Goal: Information Seeking & Learning: Learn about a topic

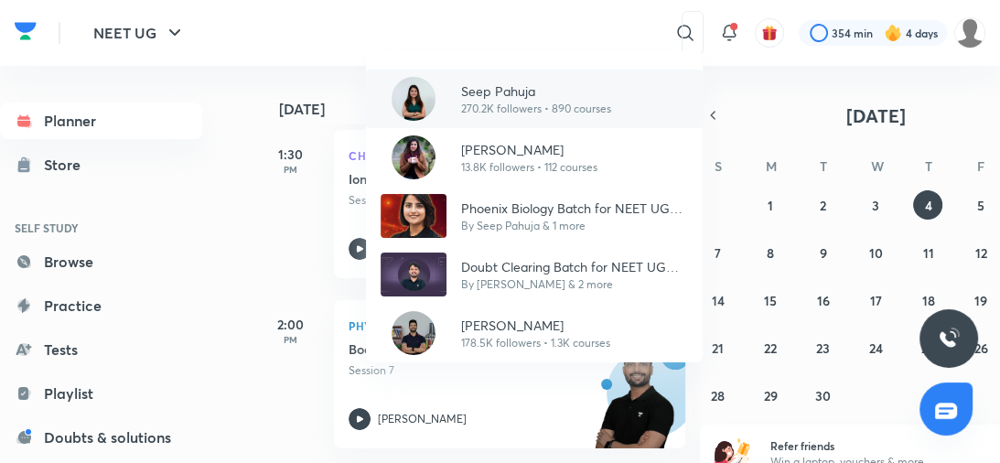
click at [523, 106] on p "270.2K followers • 890 courses" at bounding box center [536, 109] width 150 height 16
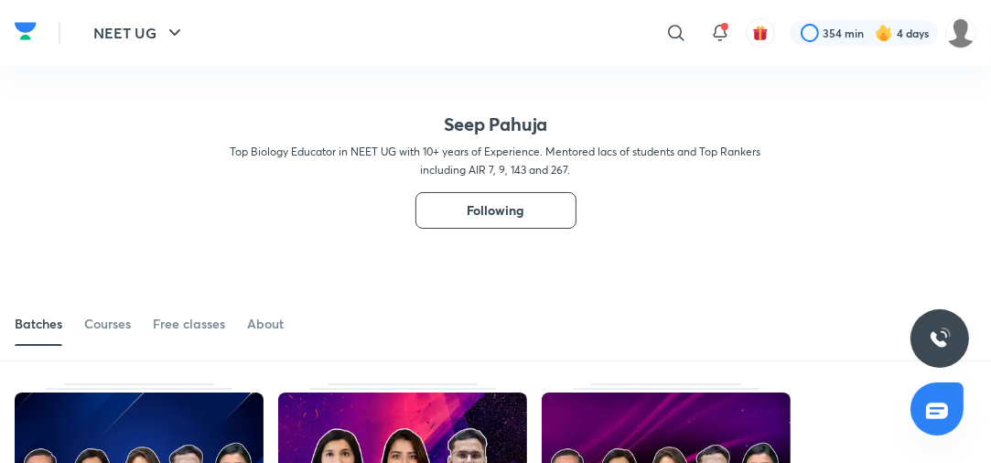
scroll to position [172, 0]
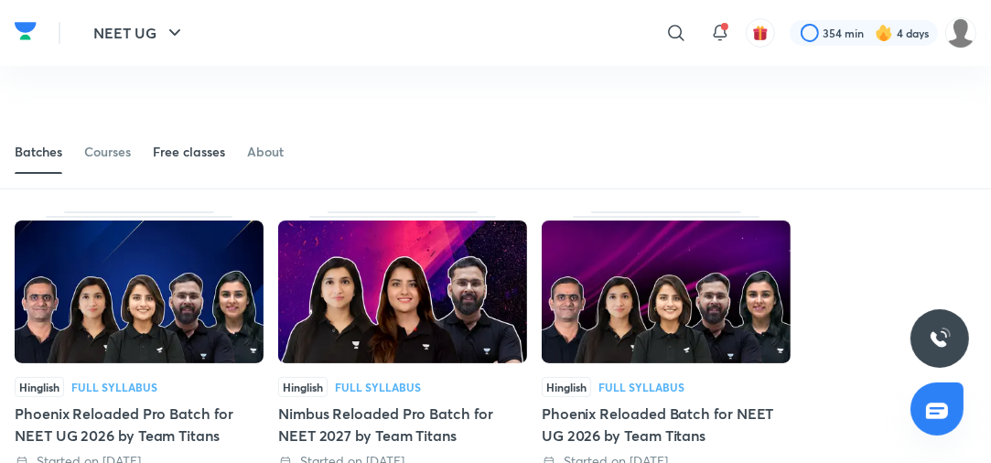
click at [206, 153] on div "Free classes" at bounding box center [189, 152] width 72 height 18
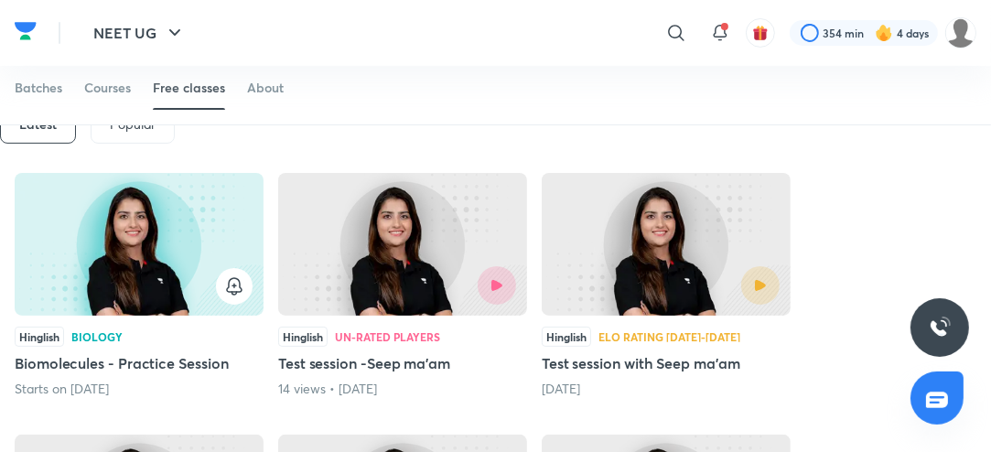
scroll to position [329, 0]
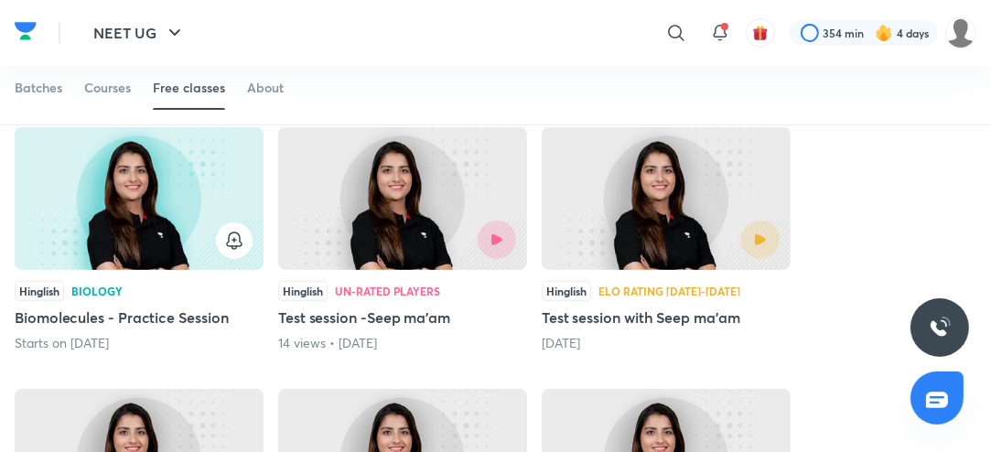
click at [136, 245] on div at bounding box center [139, 240] width 227 height 37
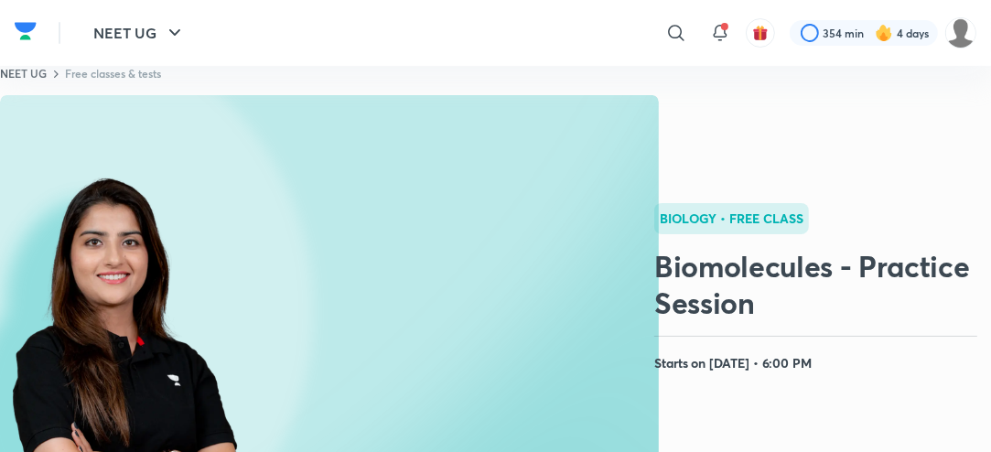
click at [498, 332] on rect at bounding box center [329, 311] width 659 height 432
click at [673, 37] on icon at bounding box center [676, 33] width 22 height 22
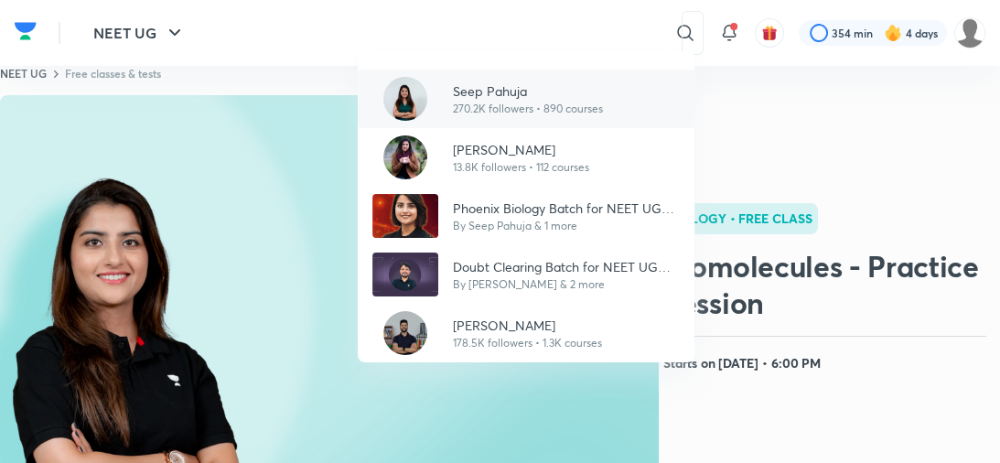
click at [537, 88] on p "Seep Pahuja" at bounding box center [528, 90] width 150 height 19
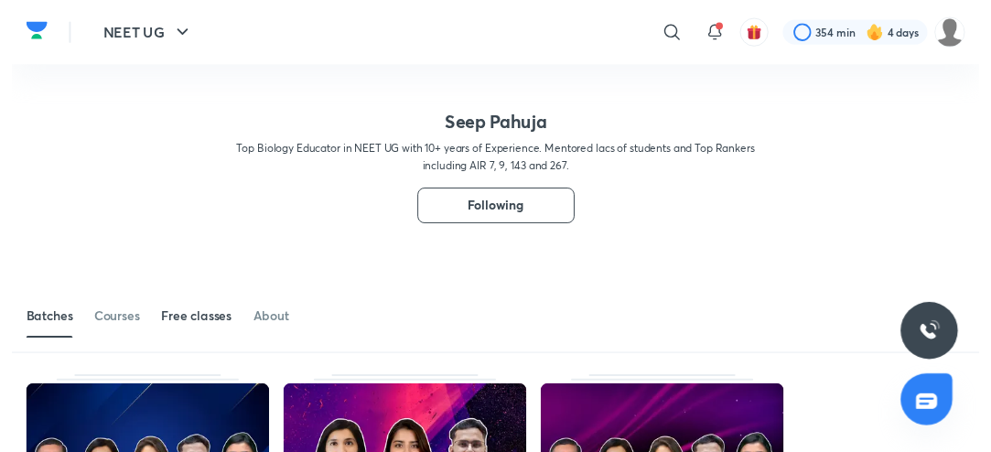
scroll to position [146, 0]
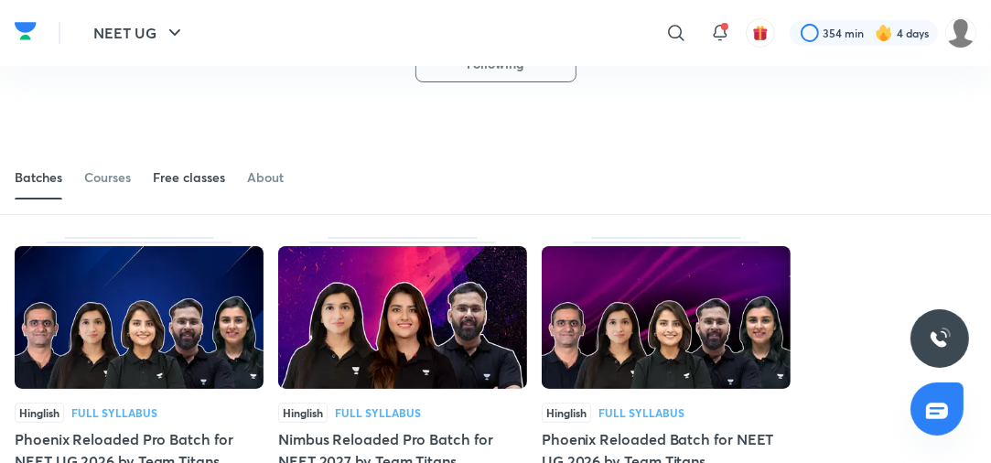
click at [202, 179] on div "Free classes" at bounding box center [189, 177] width 72 height 18
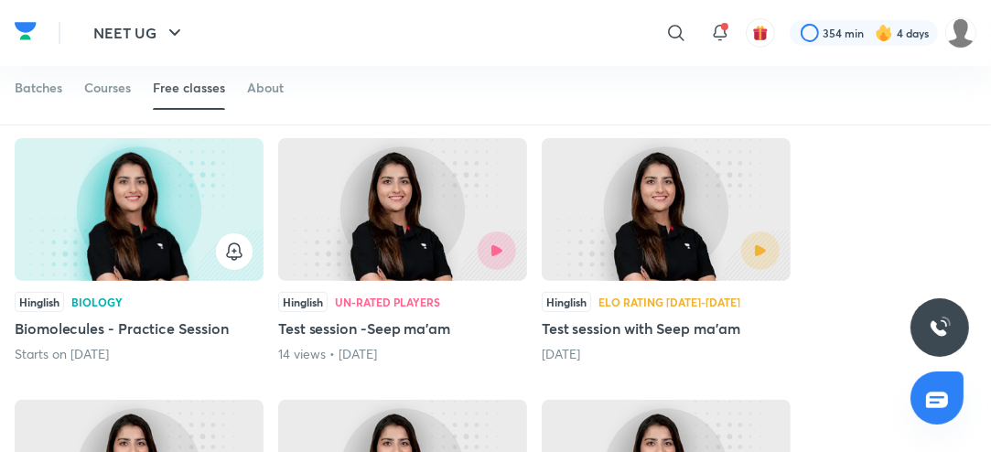
scroll to position [317, 0]
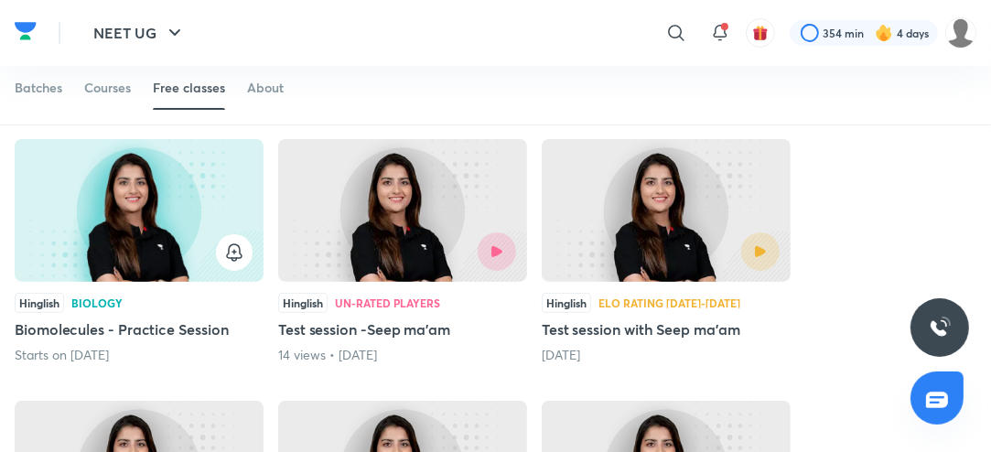
click at [122, 267] on div at bounding box center [139, 252] width 227 height 37
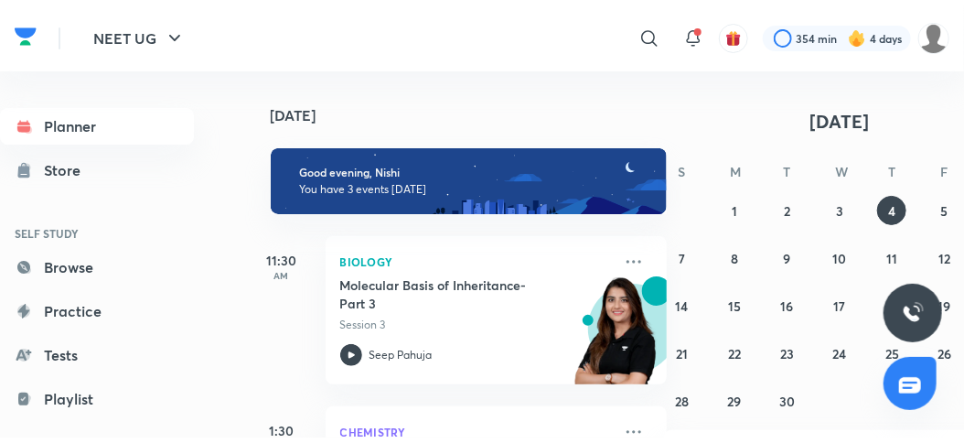
scroll to position [302, 0]
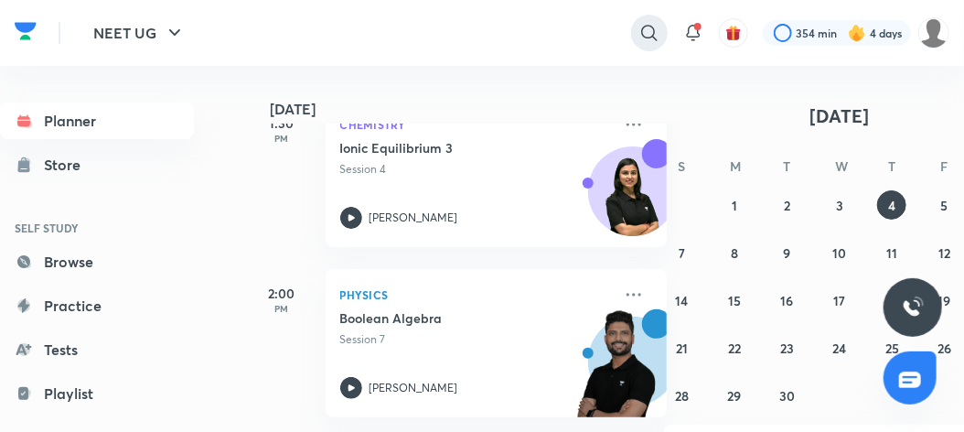
click at [648, 27] on icon at bounding box center [650, 33] width 22 height 22
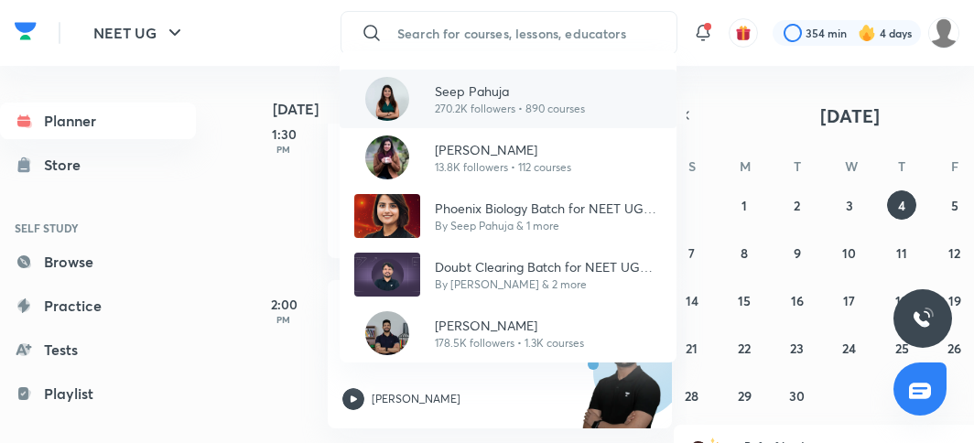
click at [521, 109] on p "270.2K followers • 890 courses" at bounding box center [510, 109] width 150 height 16
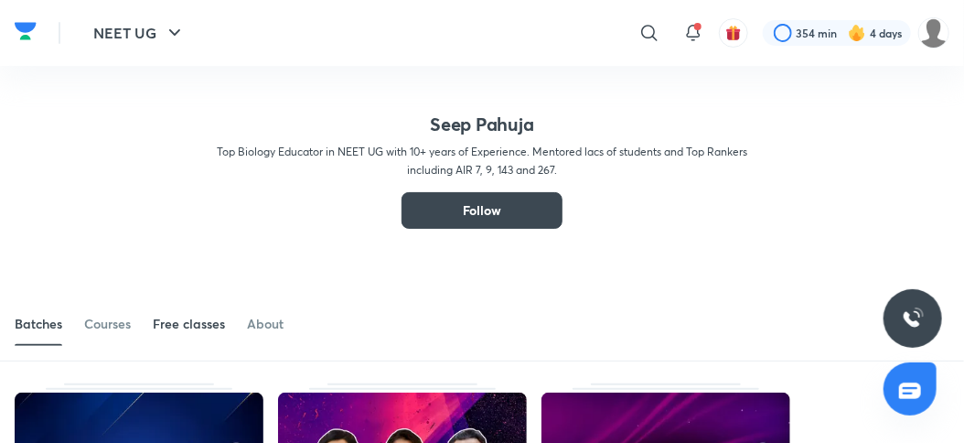
scroll to position [110, 0]
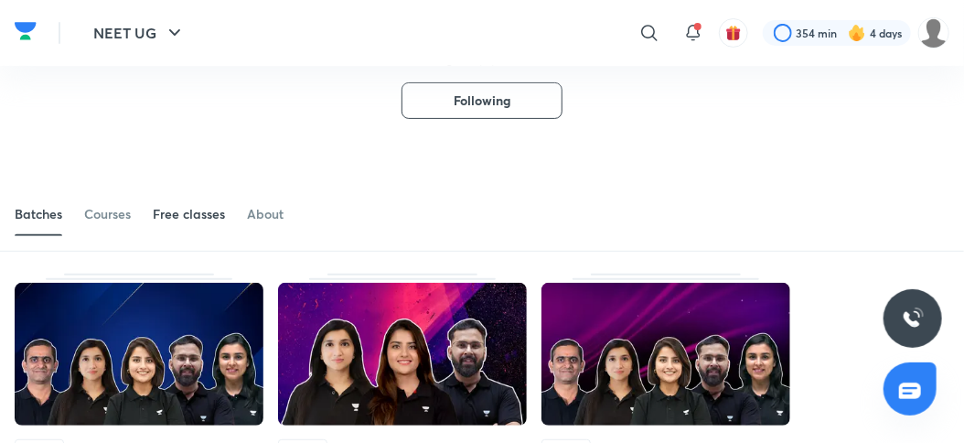
click at [183, 213] on div "Free classes" at bounding box center [189, 214] width 72 height 18
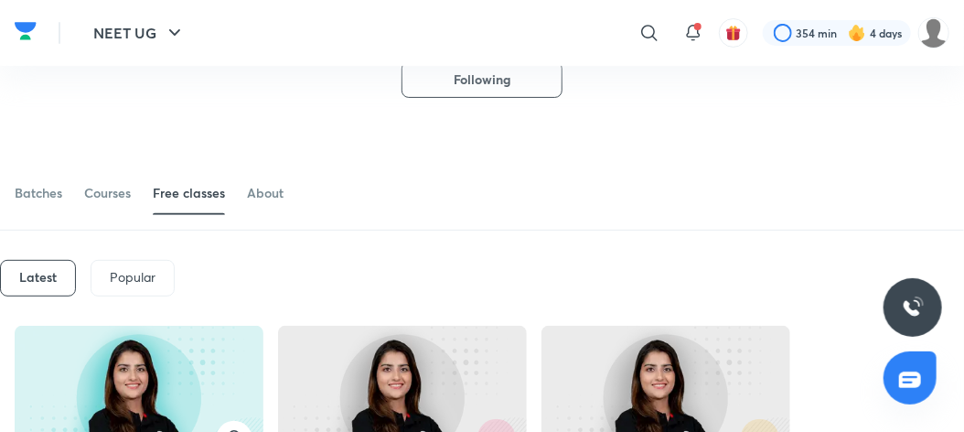
scroll to position [341, 0]
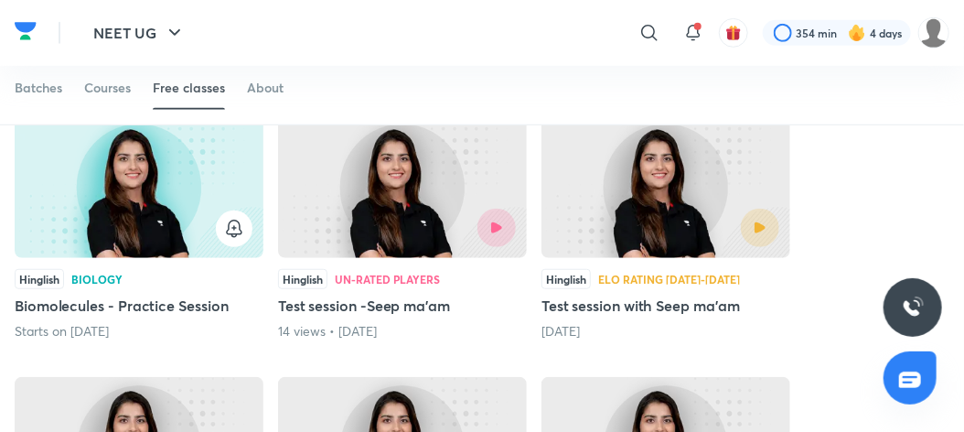
click at [140, 248] on img at bounding box center [139, 186] width 249 height 143
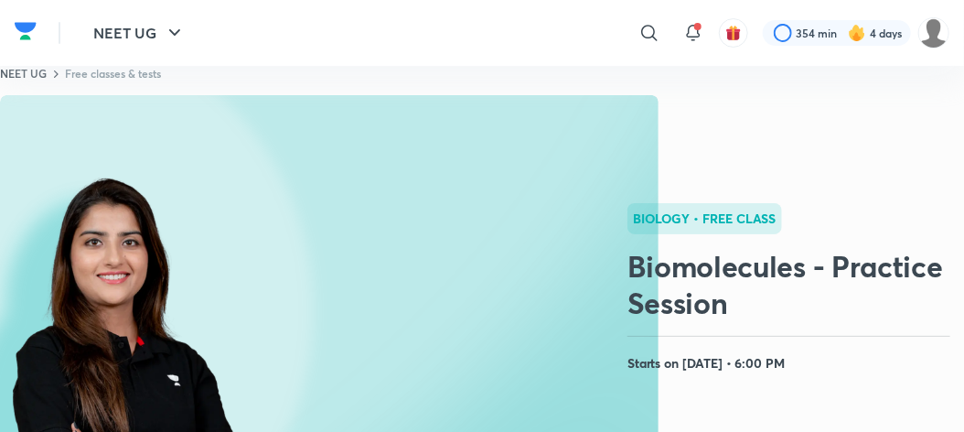
click at [489, 317] on rect at bounding box center [329, 311] width 659 height 432
